Goal: Information Seeking & Learning: Learn about a topic

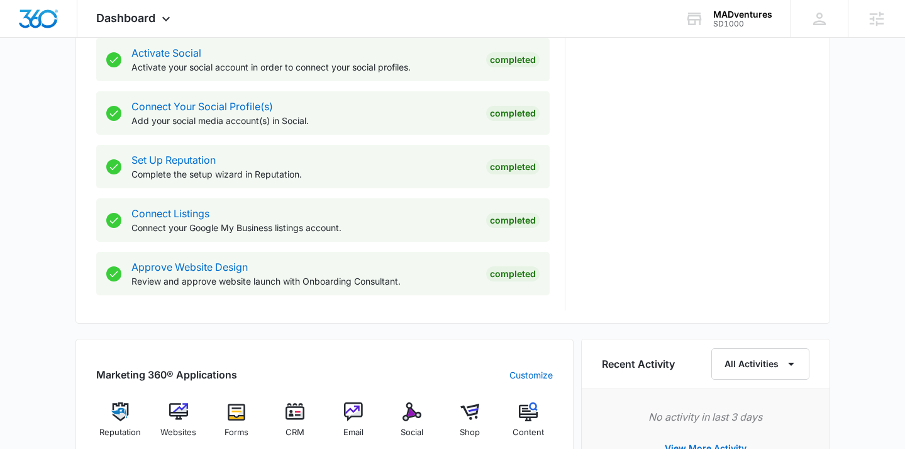
scroll to position [688, 0]
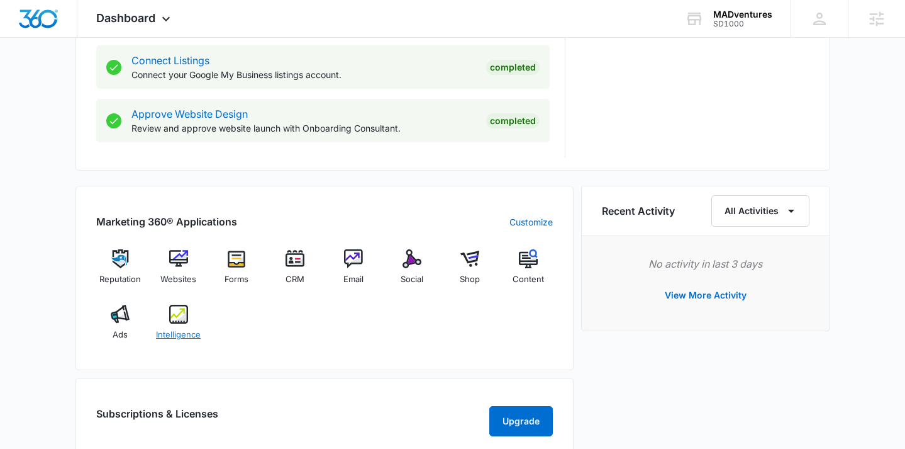
click at [184, 322] on img at bounding box center [178, 314] width 19 height 19
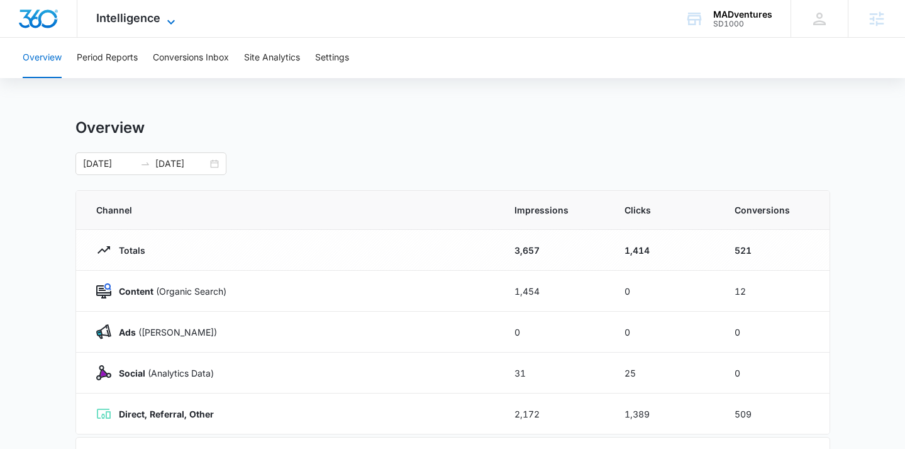
click at [147, 17] on span "Intelligence" at bounding box center [128, 17] width 64 height 13
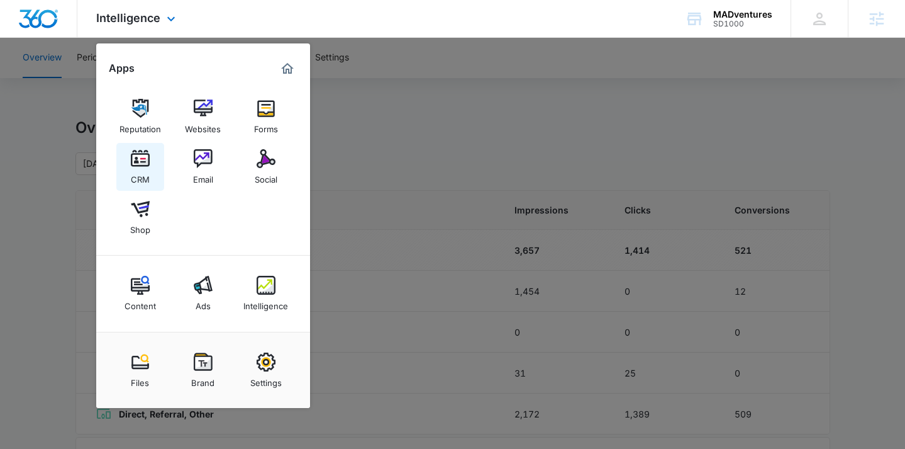
click at [149, 165] on img at bounding box center [140, 158] width 19 height 19
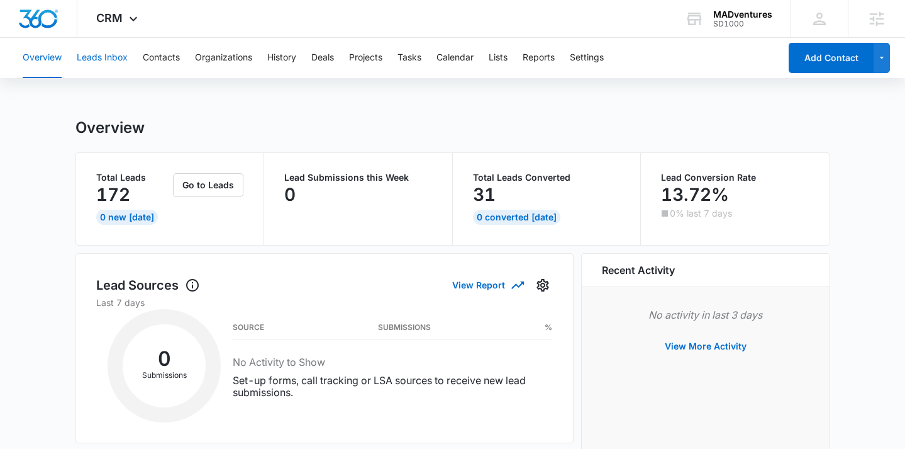
click at [112, 61] on button "Leads Inbox" at bounding box center [102, 58] width 51 height 40
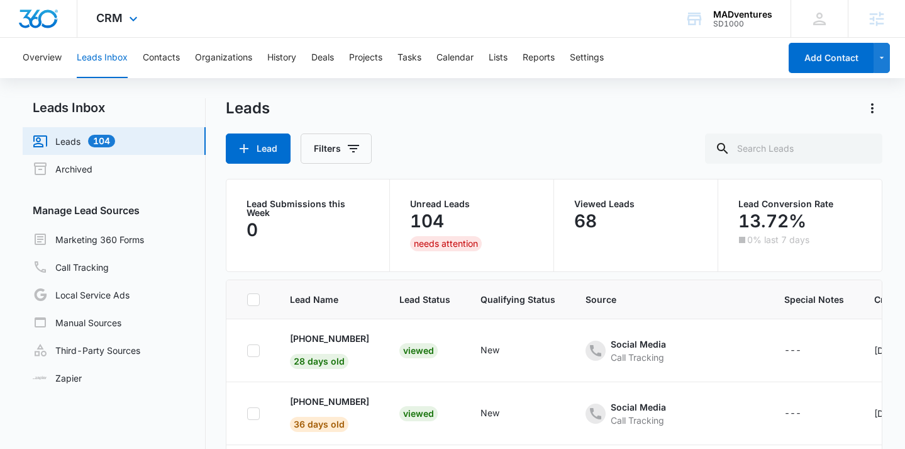
click at [115, 28] on div "CRM Apps Reputation Websites Forms CRM Email Social Shop Content Ads Intelligen…" at bounding box center [118, 18] width 82 height 37
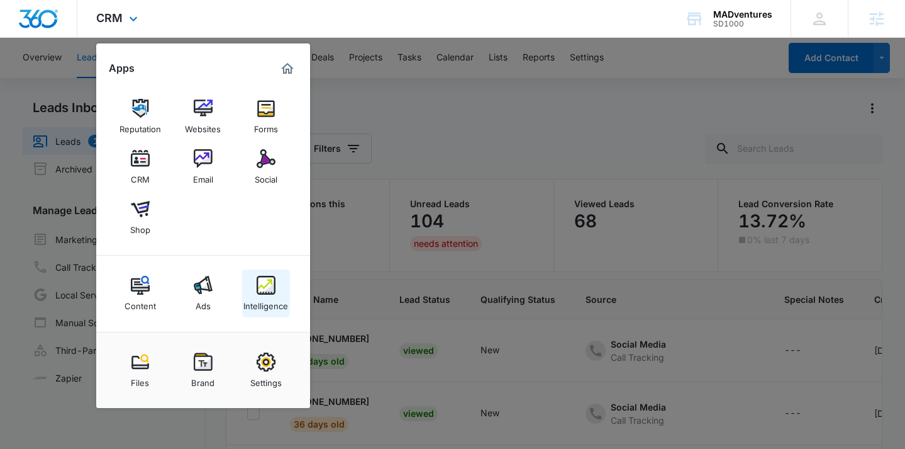
click at [273, 294] on img at bounding box center [266, 285] width 19 height 19
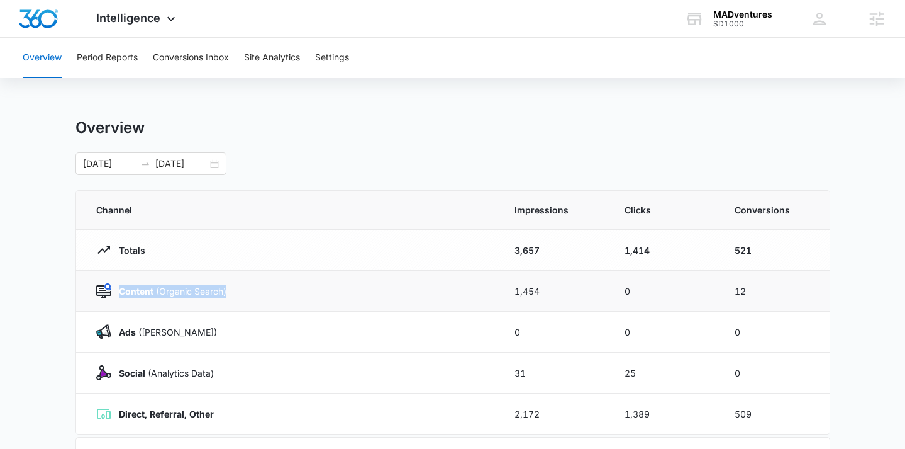
drag, startPoint x: 249, startPoint y: 296, endPoint x: 117, endPoint y: 293, distance: 132.2
click at [117, 293] on div "Content (Organic Search)" at bounding box center [290, 290] width 388 height 15
drag, startPoint x: 187, startPoint y: 408, endPoint x: 172, endPoint y: 406, distance: 14.6
click at [172, 406] on div "Direct, Referral, Other" at bounding box center [290, 413] width 388 height 15
click at [104, 58] on button "Period Reports" at bounding box center [107, 58] width 61 height 40
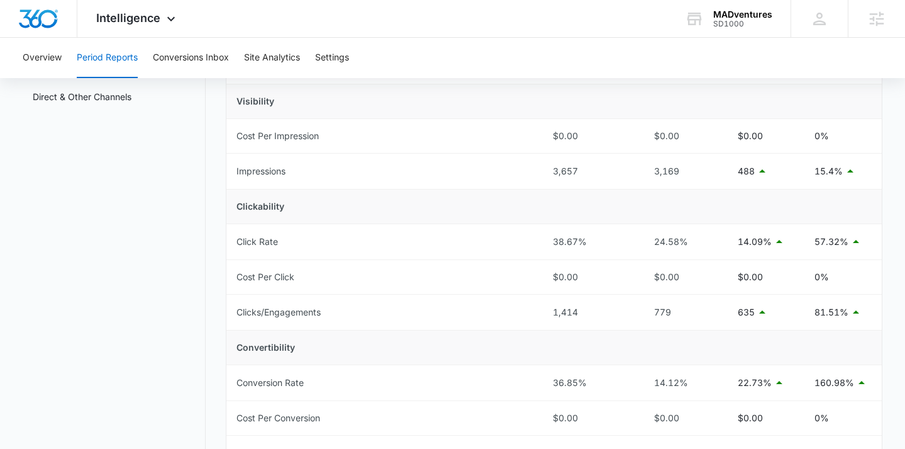
scroll to position [106, 0]
